Goal: Information Seeking & Learning: Learn about a topic

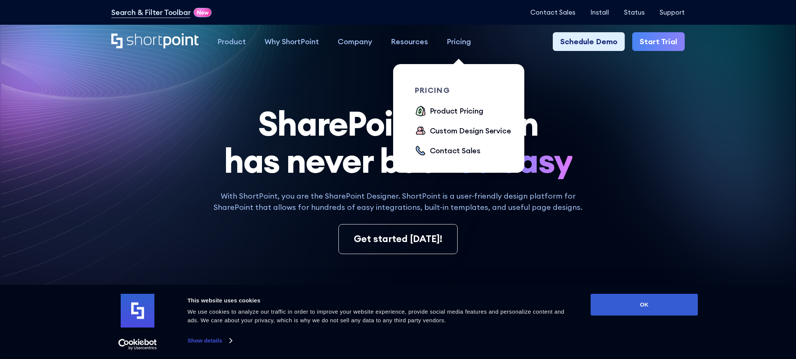
click at [458, 40] on div "Pricing" at bounding box center [459, 41] width 24 height 11
click at [446, 112] on div "Product Pricing" at bounding box center [457, 110] width 54 height 11
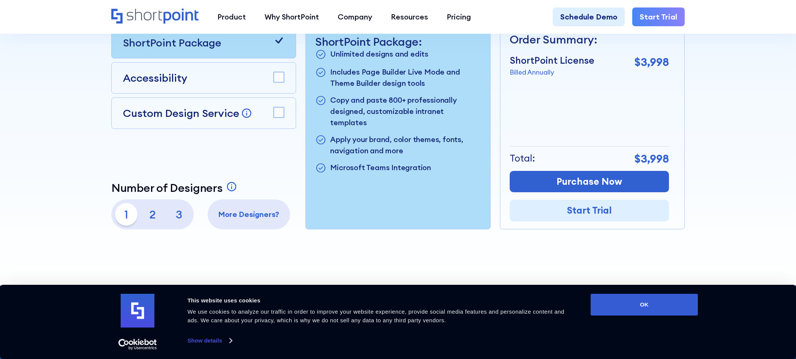
scroll to position [274, 0]
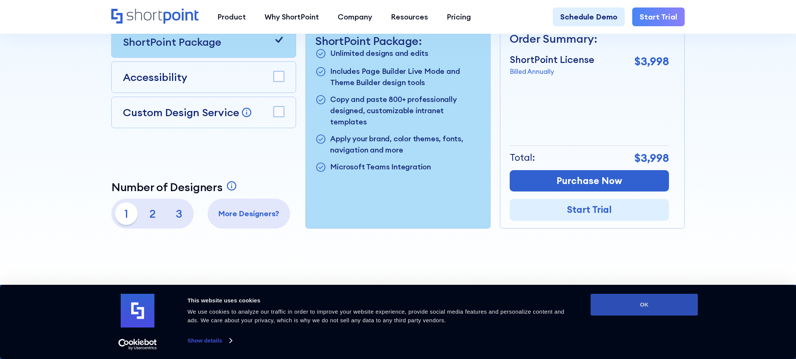
click at [636, 304] on button "OK" at bounding box center [644, 305] width 107 height 22
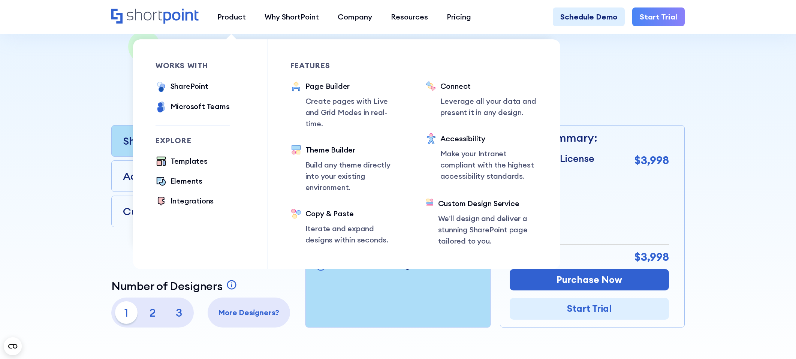
scroll to position [183, 0]
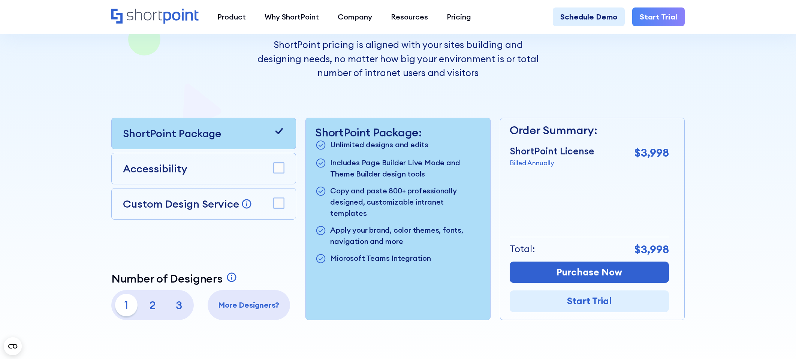
click at [156, 304] on p "2" at bounding box center [152, 305] width 22 height 22
click at [180, 303] on p "3" at bounding box center [179, 305] width 22 height 22
click at [245, 310] on p "More Designers?" at bounding box center [248, 305] width 75 height 11
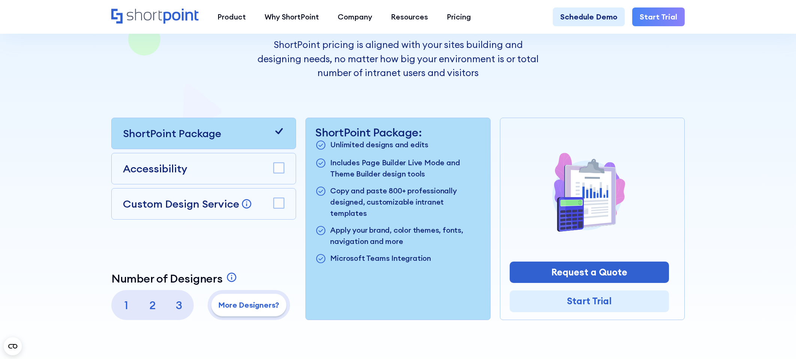
click at [176, 307] on p "3" at bounding box center [179, 305] width 22 height 22
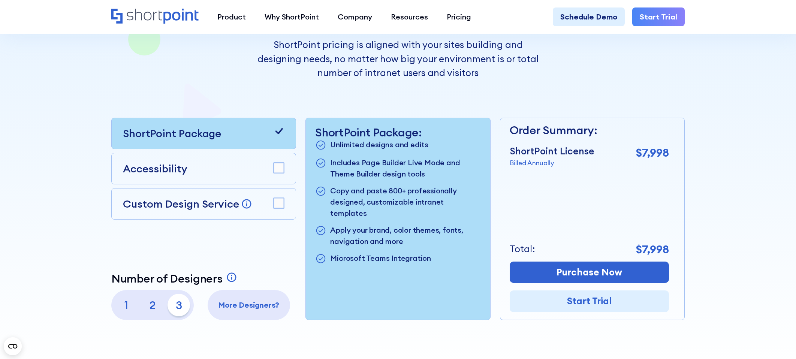
click at [147, 304] on p "2" at bounding box center [152, 305] width 22 height 22
click at [128, 307] on p "1" at bounding box center [126, 305] width 22 height 22
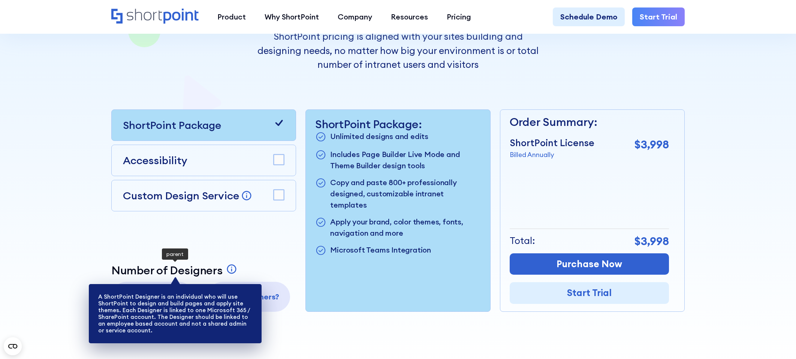
scroll to position [193, 0]
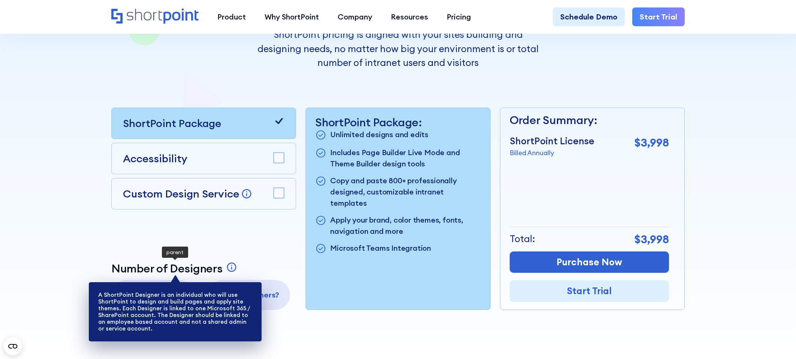
click at [232, 268] on icon at bounding box center [231, 267] width 11 height 11
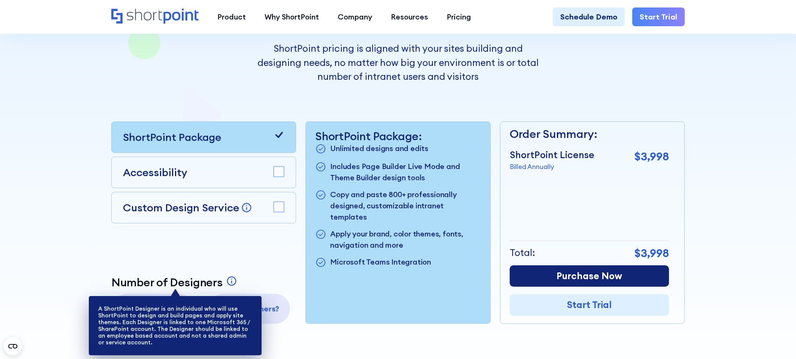
scroll to position [180, 0]
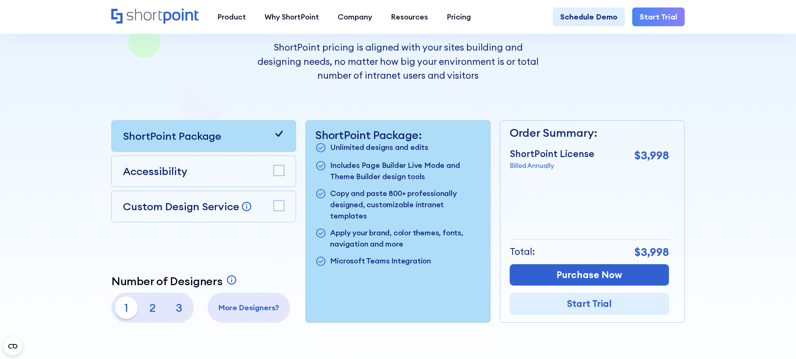
click at [174, 250] on div "ShortPoint Package Accessibility Custom Design Service Bring your dream design …" at bounding box center [203, 221] width 185 height 202
click at [152, 306] on p "2" at bounding box center [152, 308] width 22 height 22
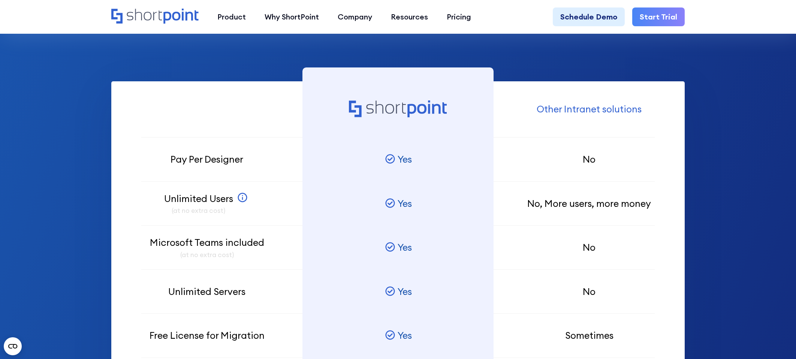
scroll to position [604, 0]
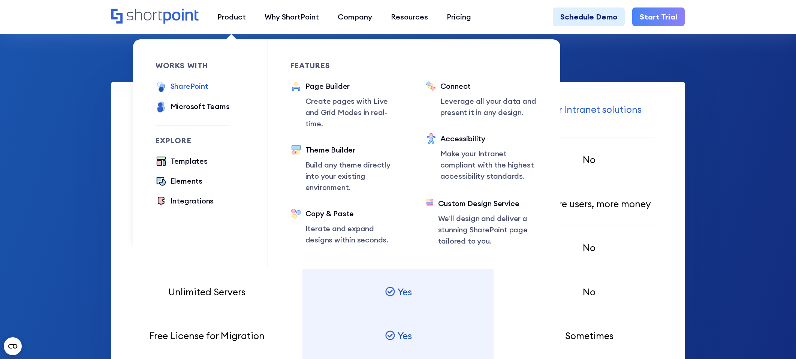
click at [178, 87] on div "SharePoint" at bounding box center [190, 86] width 38 height 11
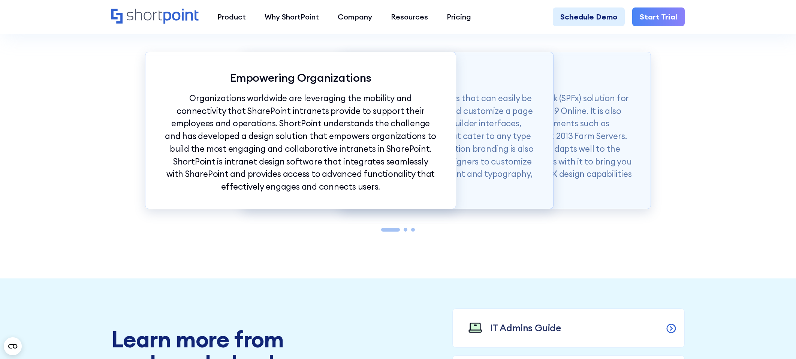
scroll to position [895, 0]
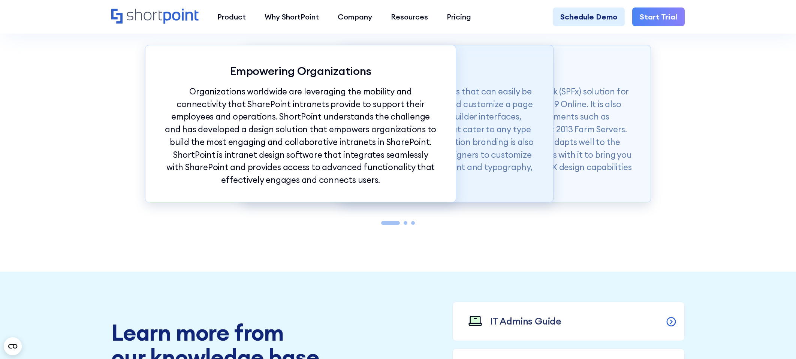
click at [510, 119] on p "ShortPoint also offers modern intranet templates that can easily be copied into…" at bounding box center [398, 135] width 273 height 101
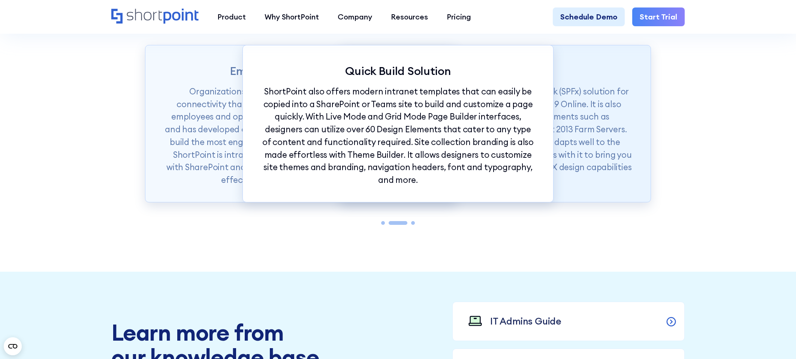
click at [577, 112] on p "ShortPoint is available as a SharePoint Framework (SPFx) solution for SharePoin…" at bounding box center [495, 135] width 273 height 101
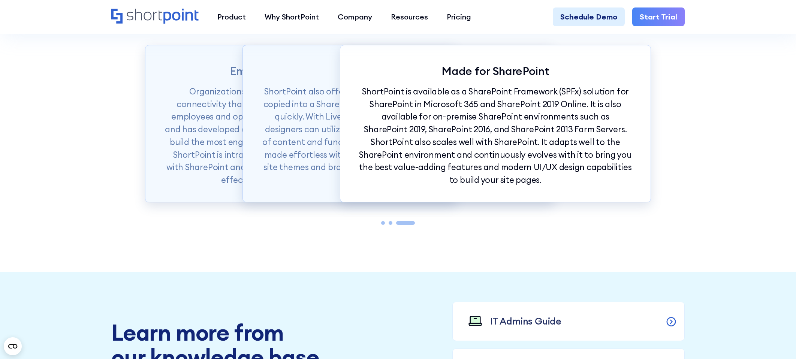
click at [384, 224] on div at bounding box center [383, 223] width 4 height 4
click at [382, 223] on div at bounding box center [383, 223] width 4 height 4
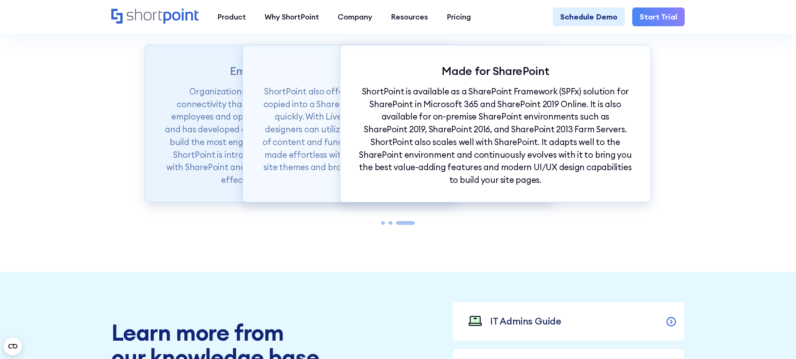
click at [219, 154] on p "Organizations worldwide are leveraging the mobility and connectivity that Share…" at bounding box center [300, 135] width 273 height 101
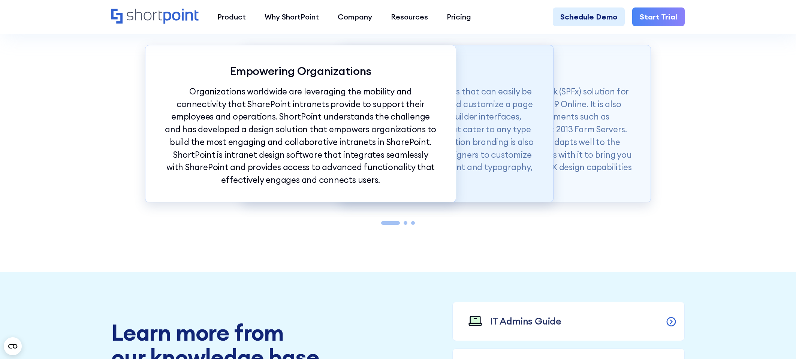
click at [480, 184] on p "ShortPoint also offers modern intranet templates that can easily be copied into…" at bounding box center [398, 135] width 273 height 101
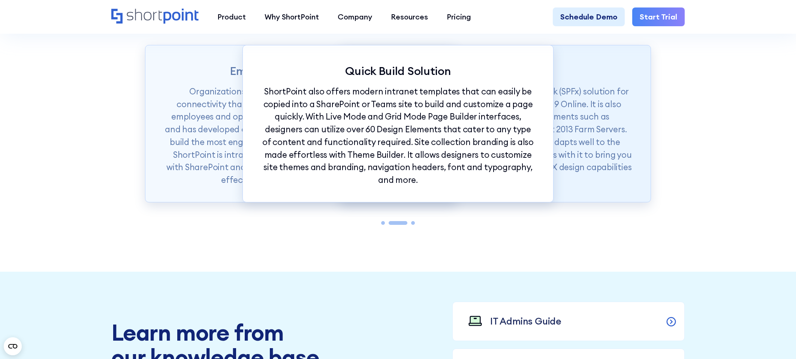
click at [578, 169] on p "ShortPoint is available as a SharePoint Framework (SPFx) solution for SharePoin…" at bounding box center [495, 135] width 273 height 101
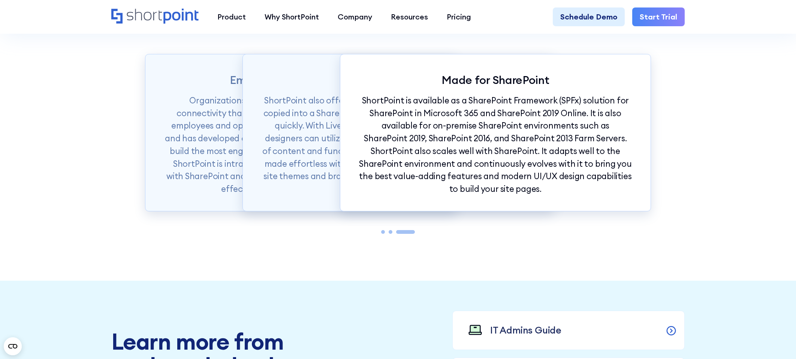
click at [471, 169] on p "ShortPoint is available as a SharePoint Framework (SPFx) solution for SharePoin…" at bounding box center [495, 144] width 273 height 101
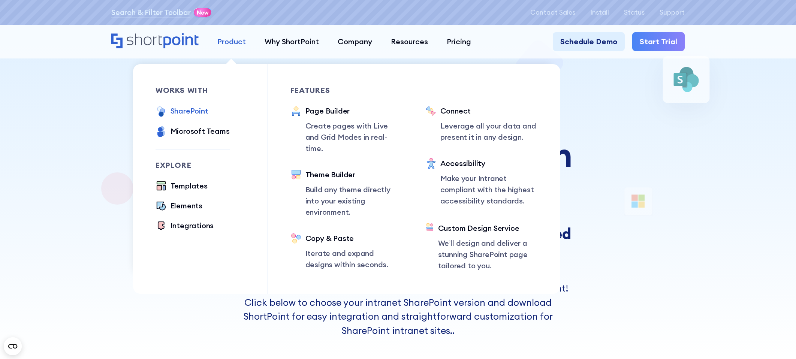
scroll to position [0, 0]
